Goal: Task Accomplishment & Management: Manage account settings

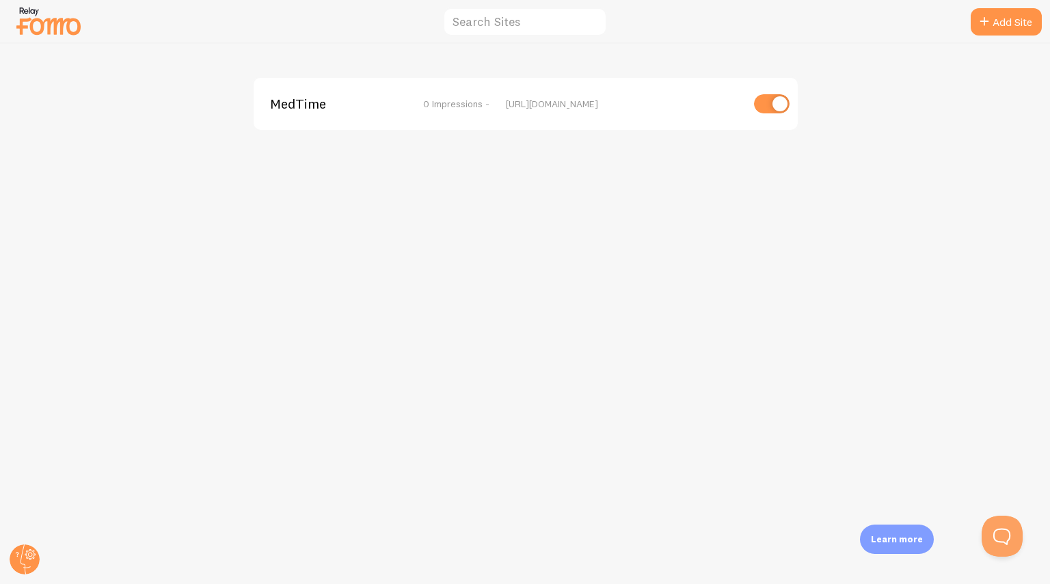
click at [56, 27] on img at bounding box center [48, 20] width 68 height 35
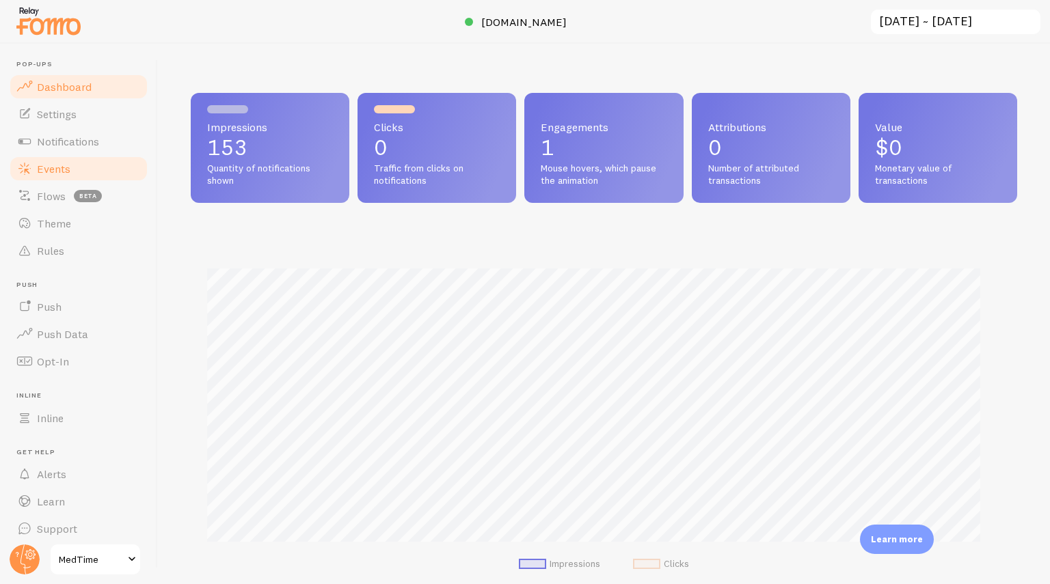
scroll to position [683207, 682750]
click at [81, 117] on link "Settings" at bounding box center [78, 113] width 141 height 27
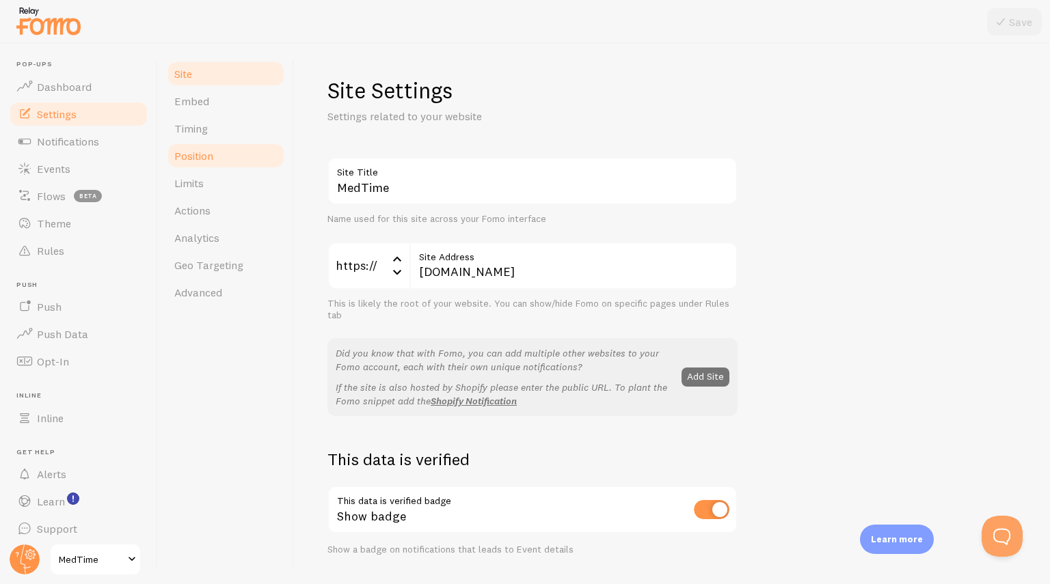
click at [206, 157] on span "Position" at bounding box center [193, 156] width 39 height 14
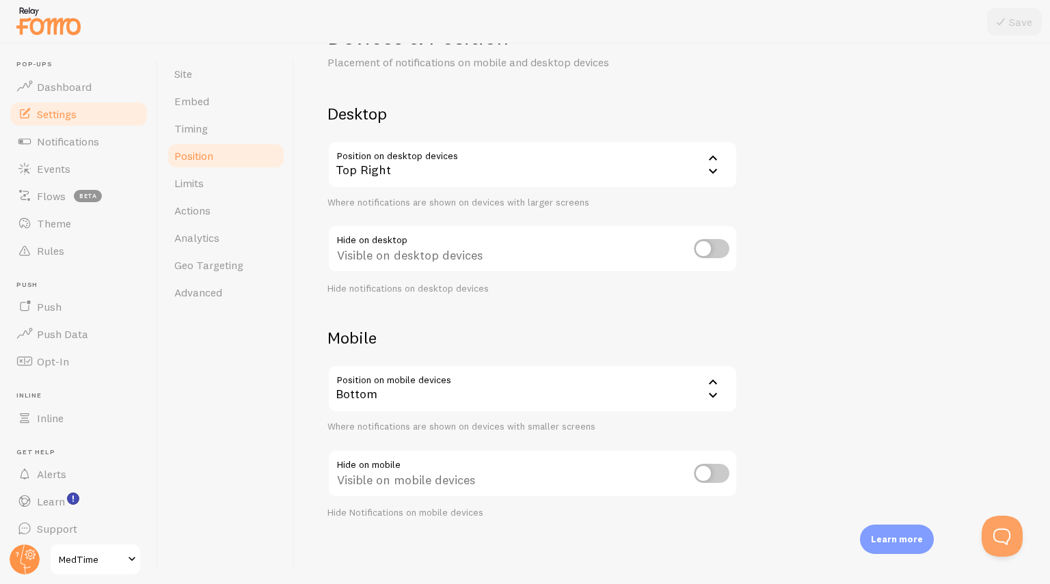
scroll to position [53, 0]
click at [592, 396] on div "Bottom" at bounding box center [532, 390] width 410 height 48
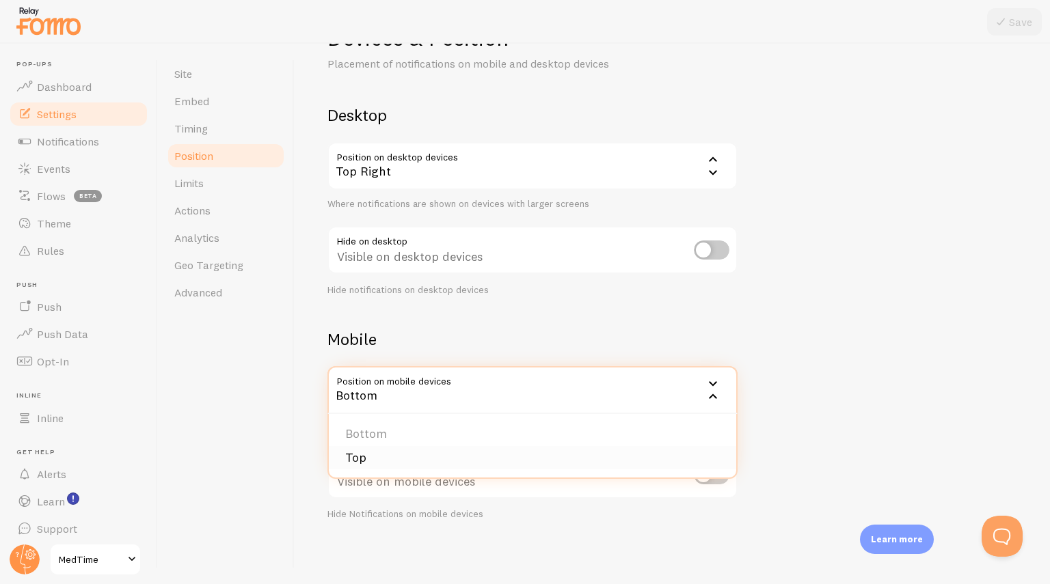
click at [375, 468] on li "Top" at bounding box center [532, 458] width 407 height 24
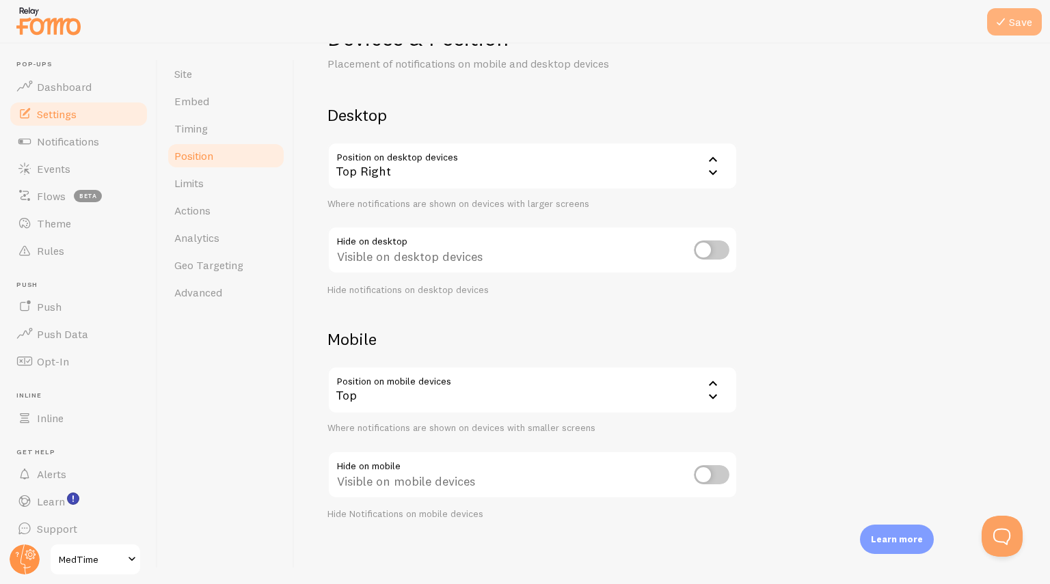
click at [1017, 21] on button "Save" at bounding box center [1014, 21] width 55 height 27
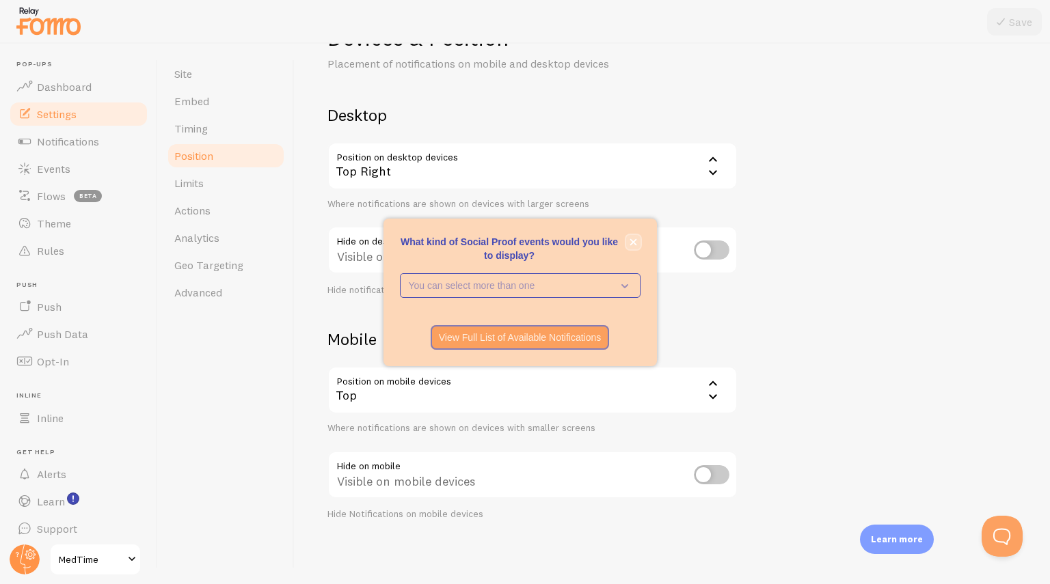
click at [633, 241] on icon "close," at bounding box center [633, 242] width 7 height 7
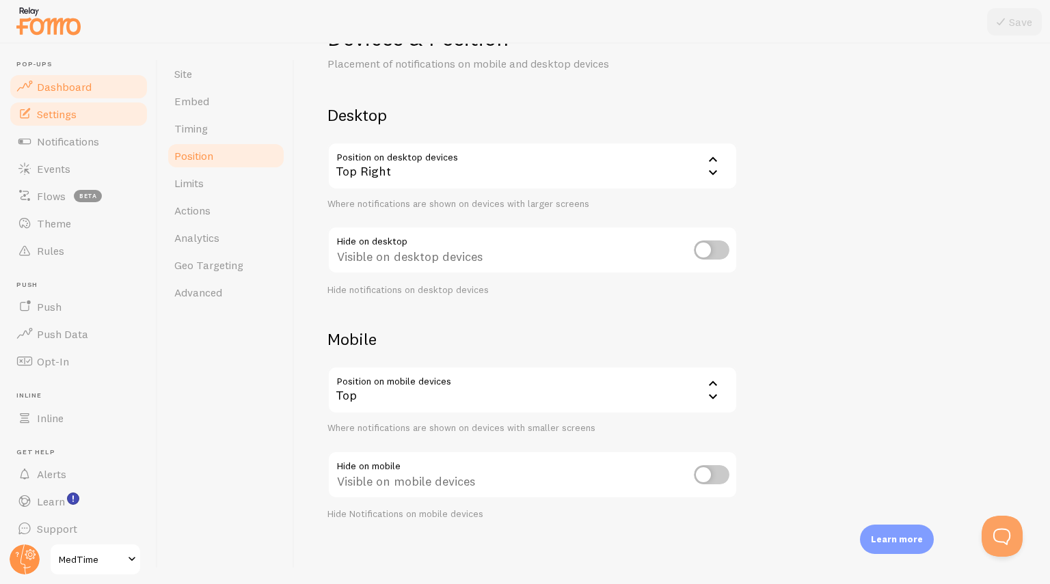
click at [74, 83] on span "Dashboard" at bounding box center [64, 87] width 55 height 14
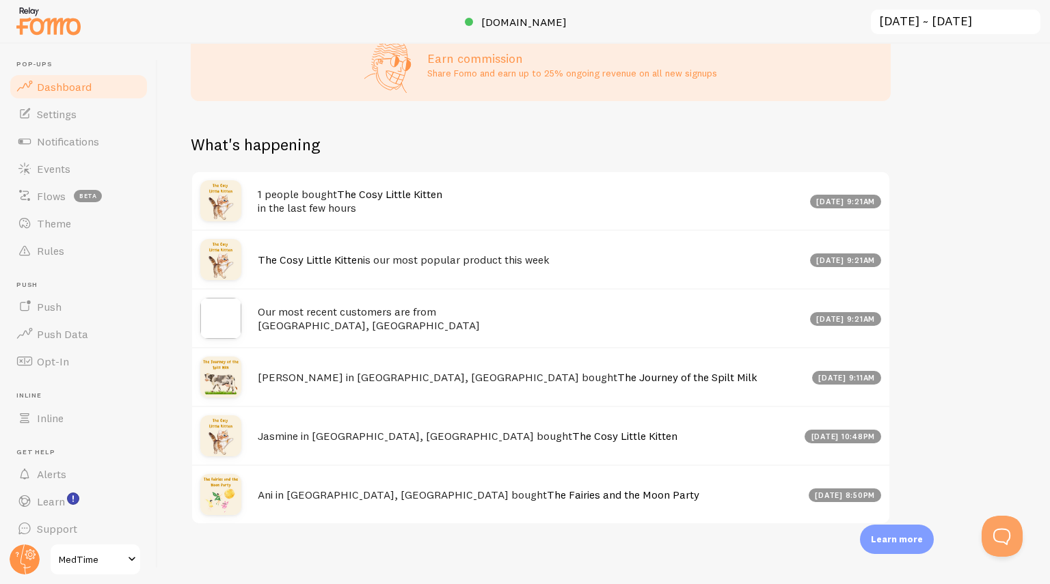
scroll to position [599, 0]
click at [83, 136] on span "Notifications" at bounding box center [68, 142] width 62 height 14
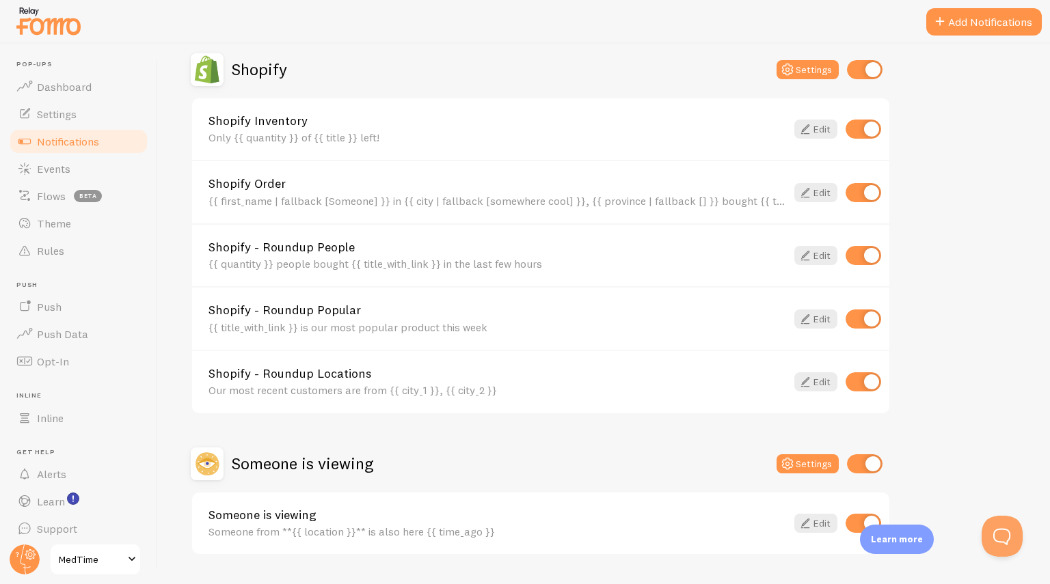
scroll to position [481, 0]
click at [816, 378] on link "Edit" at bounding box center [815, 381] width 43 height 19
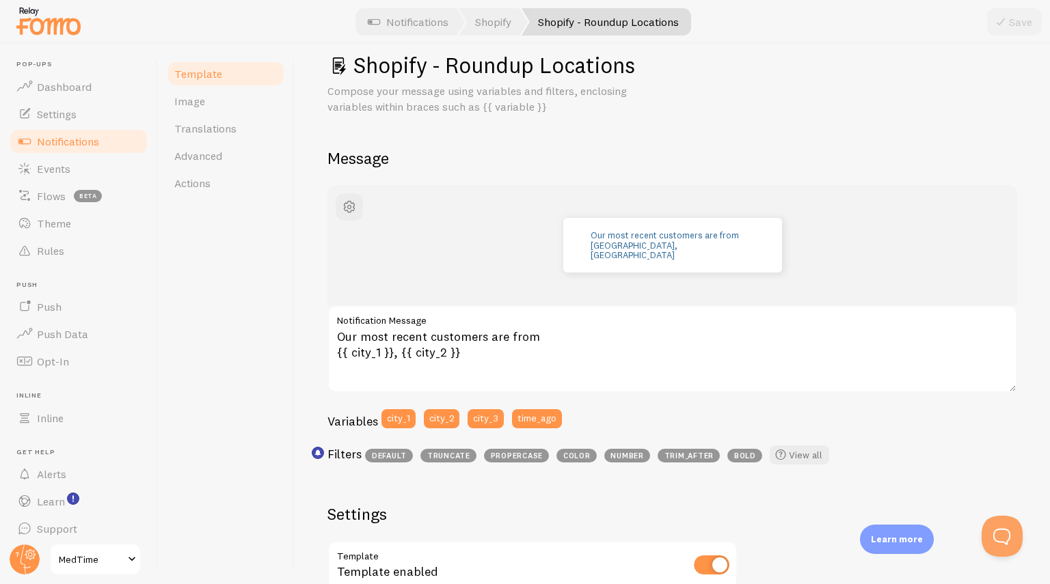
scroll to position [26, 0]
click at [185, 102] on span "Image" at bounding box center [189, 101] width 31 height 14
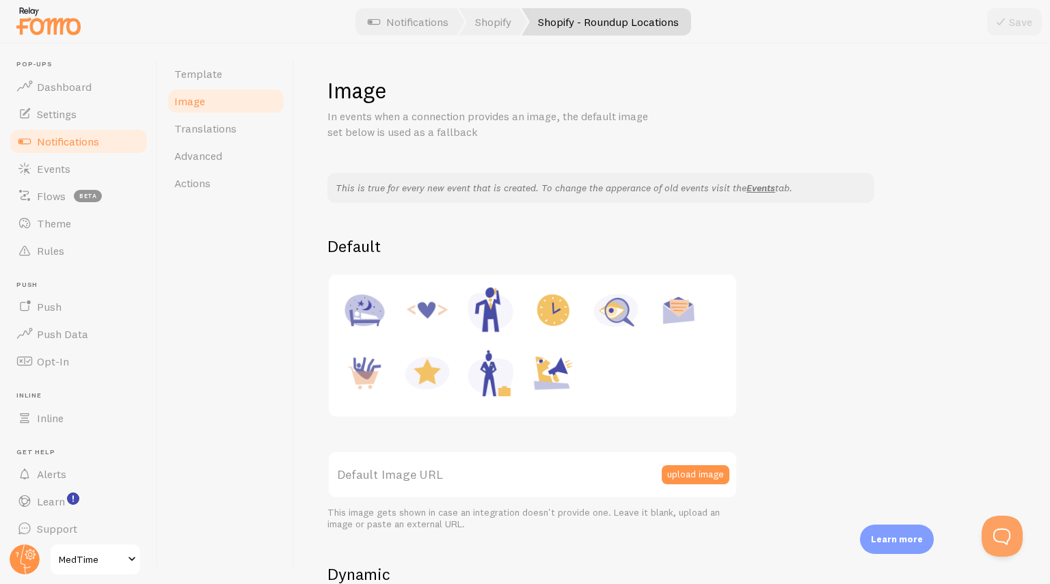
click at [431, 368] on img at bounding box center [427, 373] width 52 height 52
type input "https://fomo.com/images/widget/template_defaults/rating.jpg"
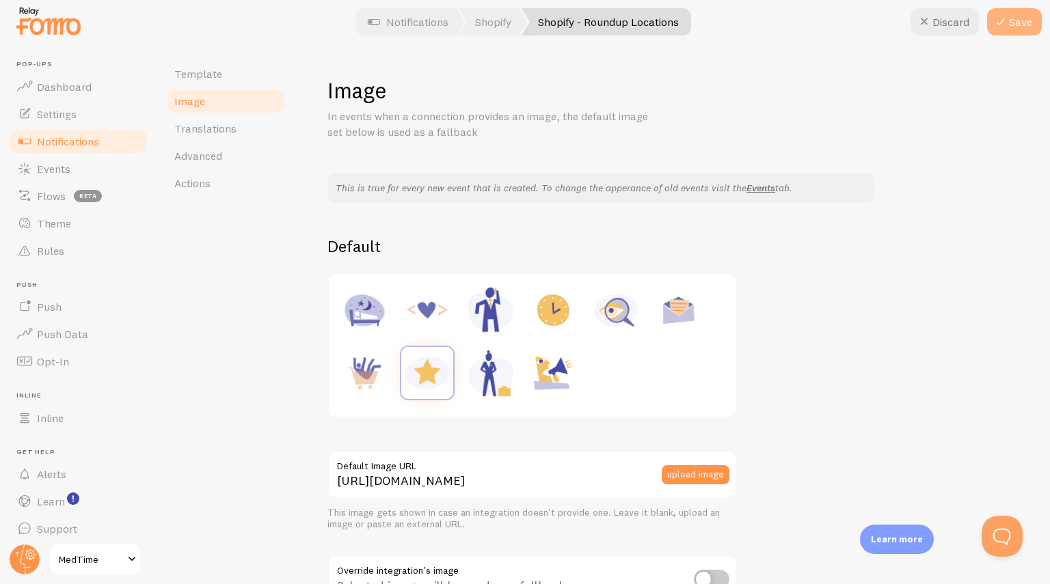
click at [1019, 25] on button "Save" at bounding box center [1014, 21] width 55 height 27
click at [87, 90] on span "Dashboard" at bounding box center [64, 87] width 55 height 14
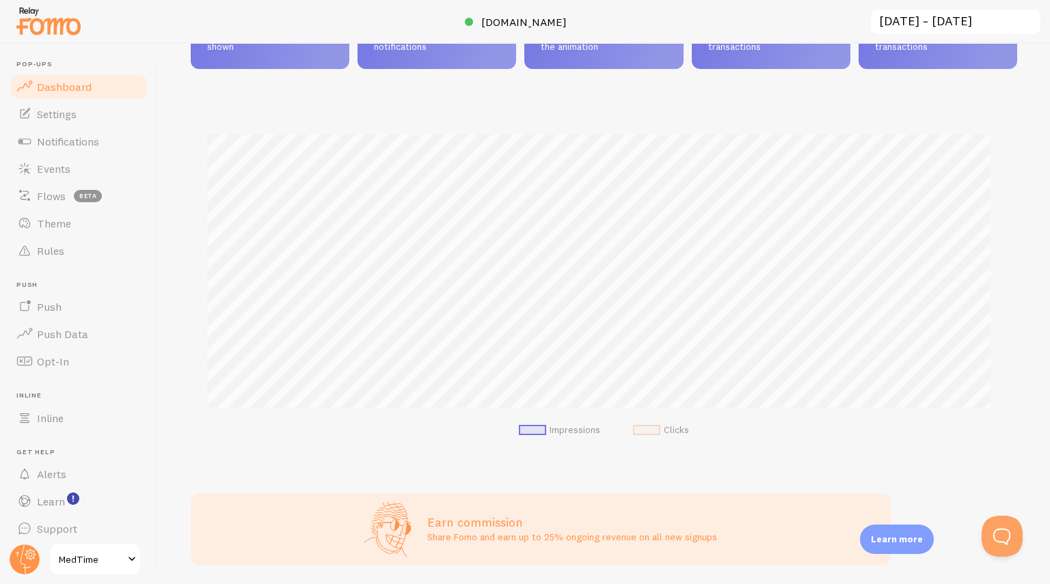
scroll to position [133, 0]
